Goal: Task Accomplishment & Management: Manage account settings

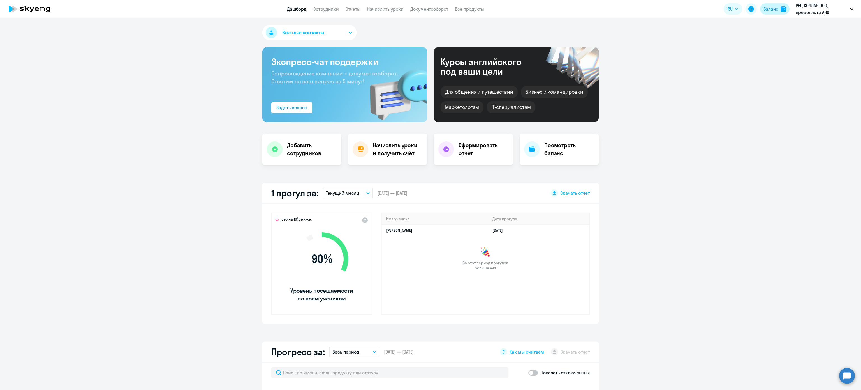
click at [768, 8] on div "Баланс" at bounding box center [771, 9] width 15 height 7
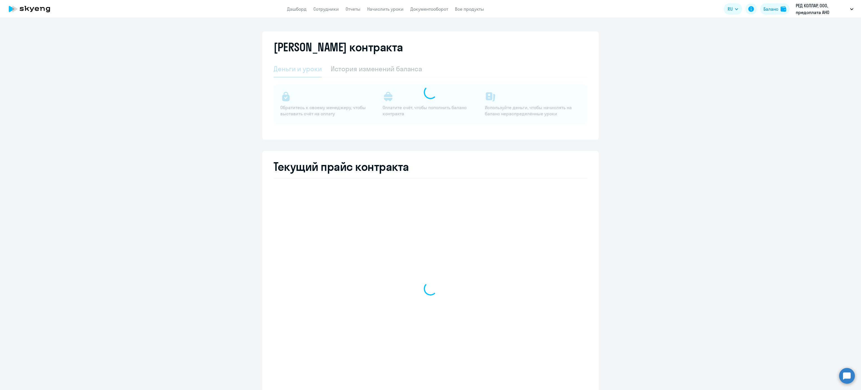
select select "english_adult_not_native_speaker"
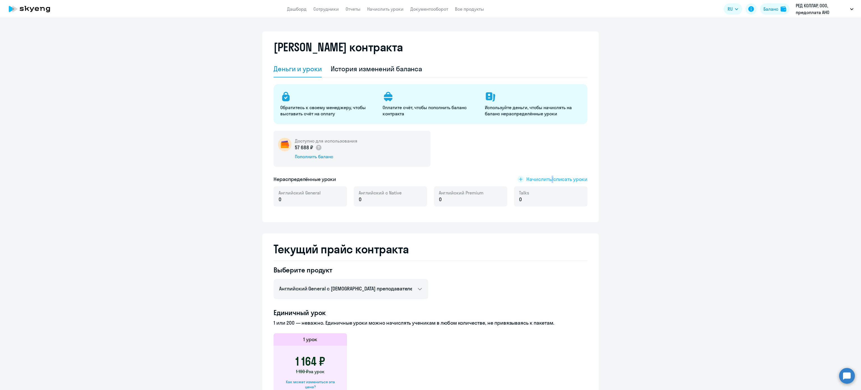
click at [548, 177] on span "Начислить/списать уроки" at bounding box center [557, 179] width 61 height 7
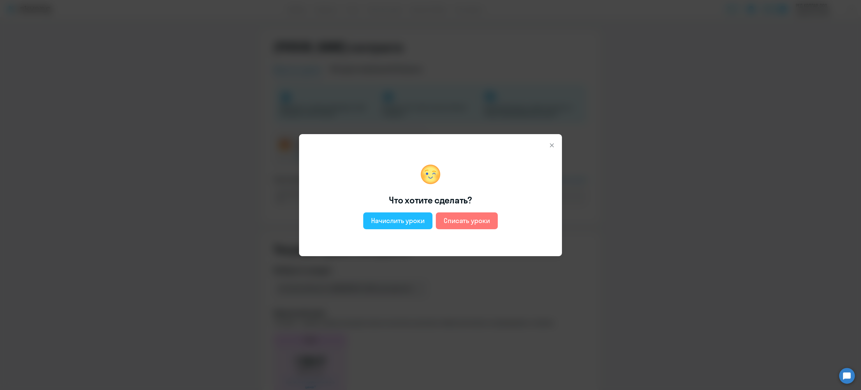
click at [393, 222] on div "Начислить уроки" at bounding box center [398, 220] width 54 height 9
select select "english_adult_not_native_speaker"
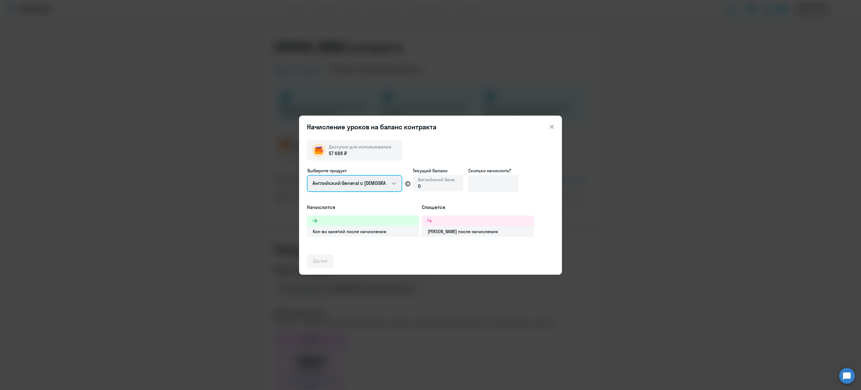
click at [359, 190] on select "Английский General с [DEMOGRAPHIC_DATA] преподавателем Английский General с [DE…" at bounding box center [354, 183] width 95 height 17
click at [356, 183] on select "Английский General с [DEMOGRAPHIC_DATA] преподавателем Английский General с [DE…" at bounding box center [354, 183] width 95 height 17
click at [714, 220] on div "Начисление уроков на баланс контракта Доступно для использования 57 688 ₽ Выбер…" at bounding box center [430, 195] width 861 height 390
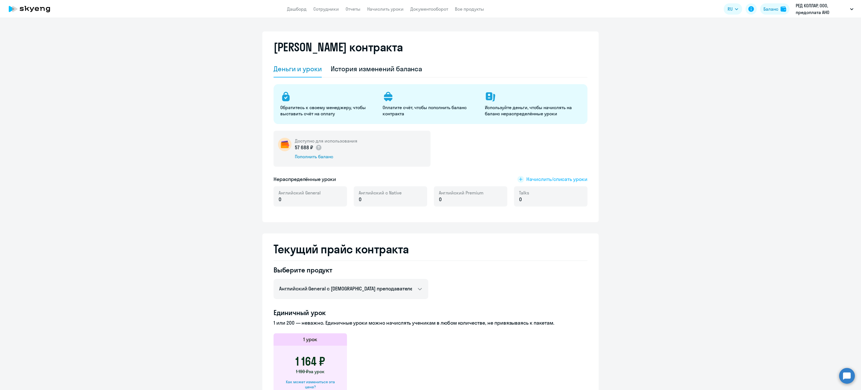
click at [540, 178] on span "Начислить/списать уроки" at bounding box center [557, 179] width 61 height 7
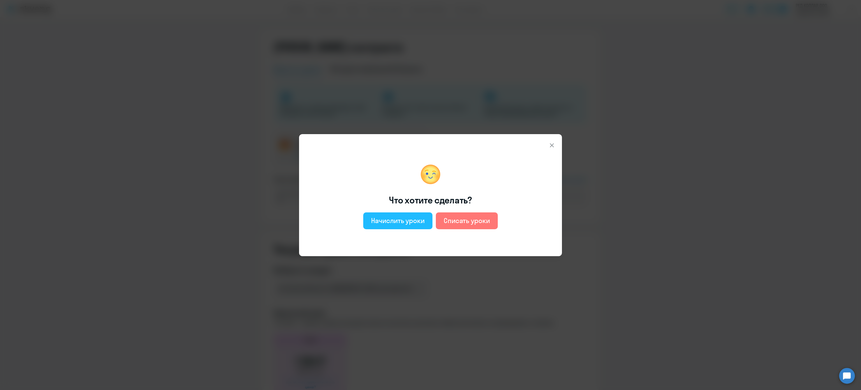
click at [399, 224] on div "Начислить уроки" at bounding box center [398, 220] width 54 height 9
select select "english_adult_not_native_speaker"
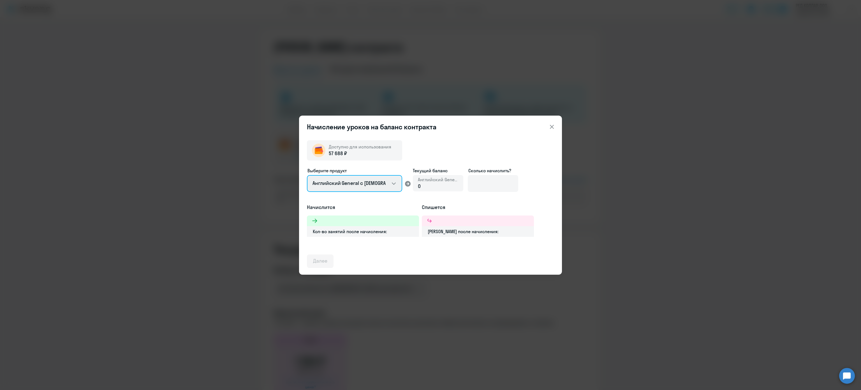
click at [385, 188] on select "Английский General с [DEMOGRAPHIC_DATA] преподавателем Английский General с [DE…" at bounding box center [354, 183] width 95 height 17
